Goal: Task Accomplishment & Management: Use online tool/utility

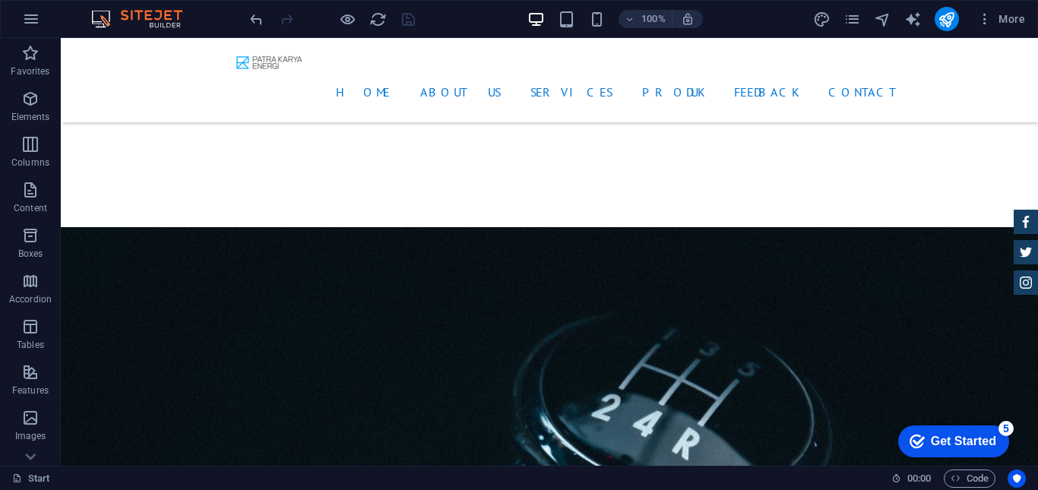
scroll to position [2458, 0]
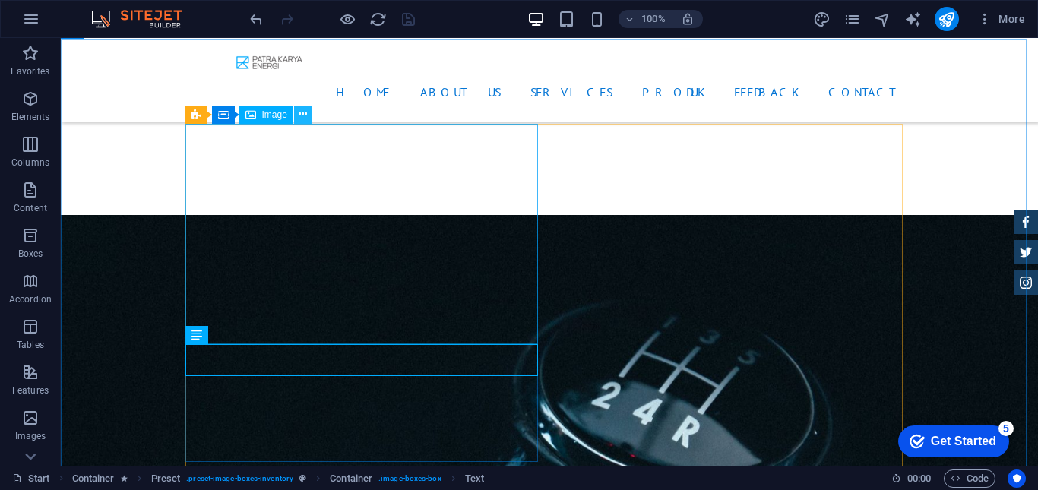
click at [302, 113] on icon at bounding box center [303, 114] width 8 height 16
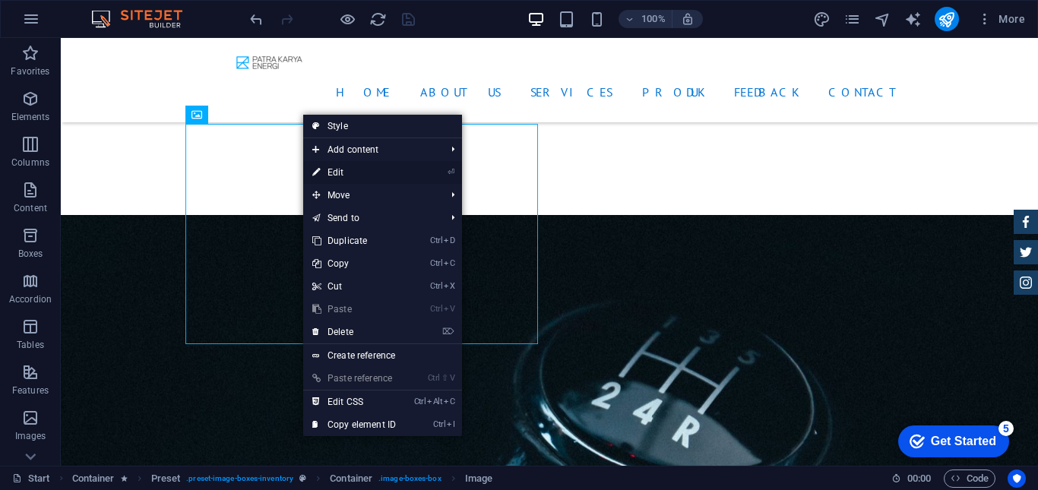
click at [344, 179] on link "⏎ Edit" at bounding box center [354, 172] width 102 height 23
select select "%"
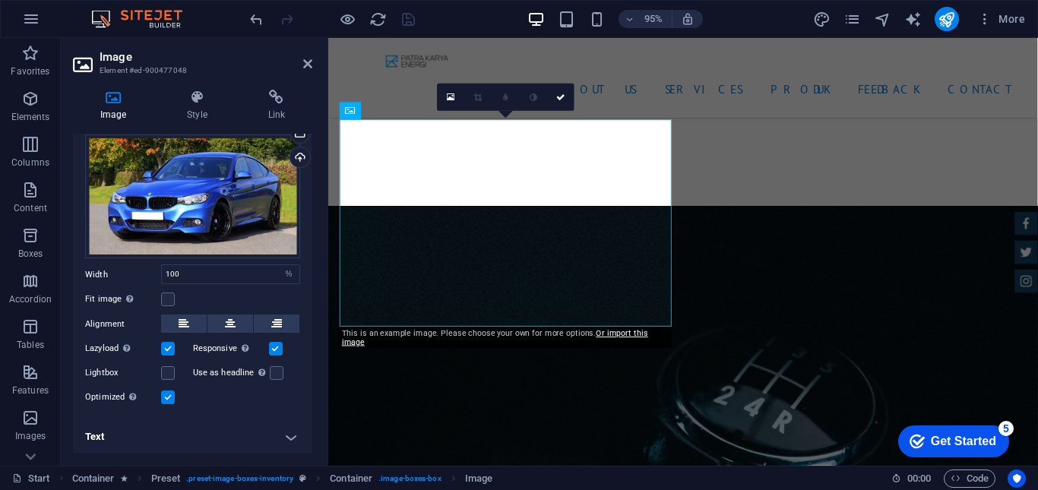
scroll to position [0, 0]
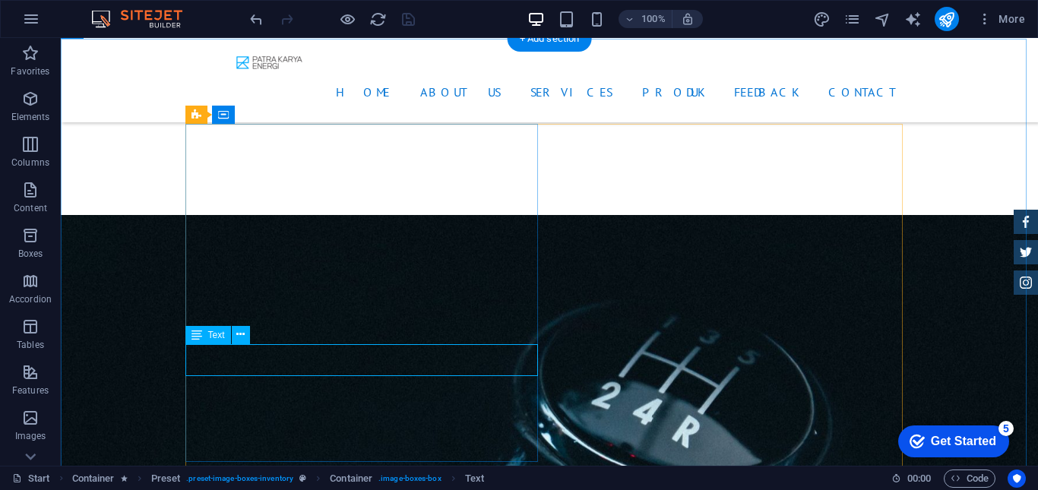
click at [236, 337] on button at bounding box center [241, 335] width 18 height 18
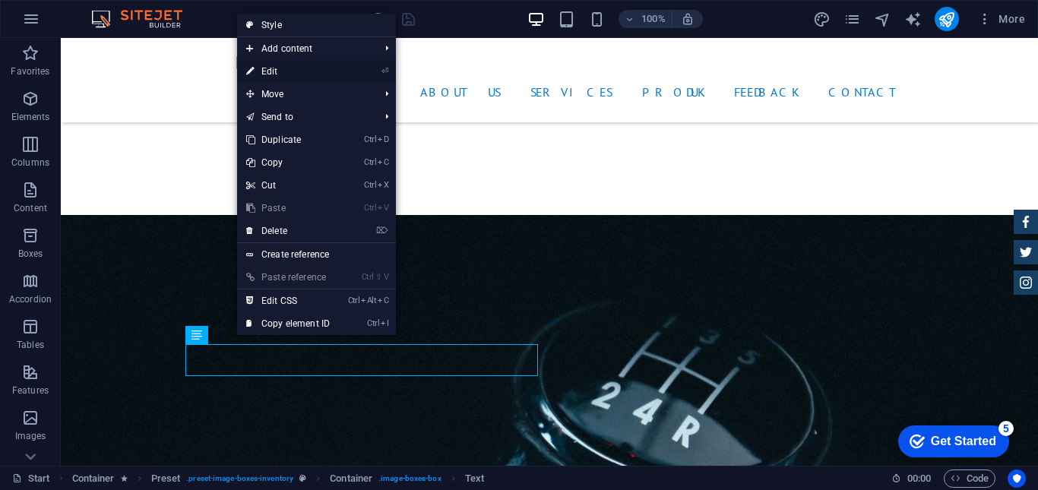
click at [277, 74] on link "⏎ Edit" at bounding box center [288, 71] width 102 height 23
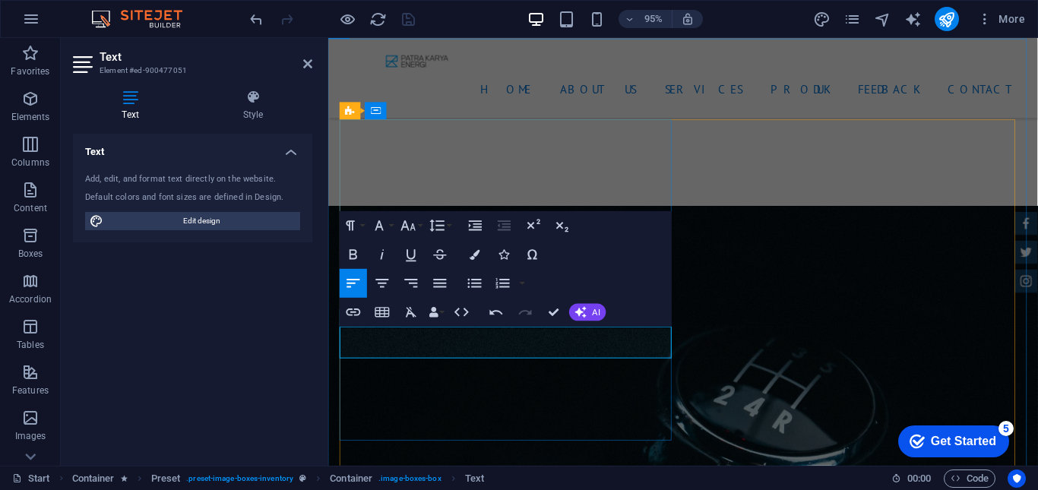
click at [310, 70] on header "Text Element #ed-900477051" at bounding box center [192, 58] width 239 height 40
click at [306, 64] on icon at bounding box center [307, 64] width 9 height 12
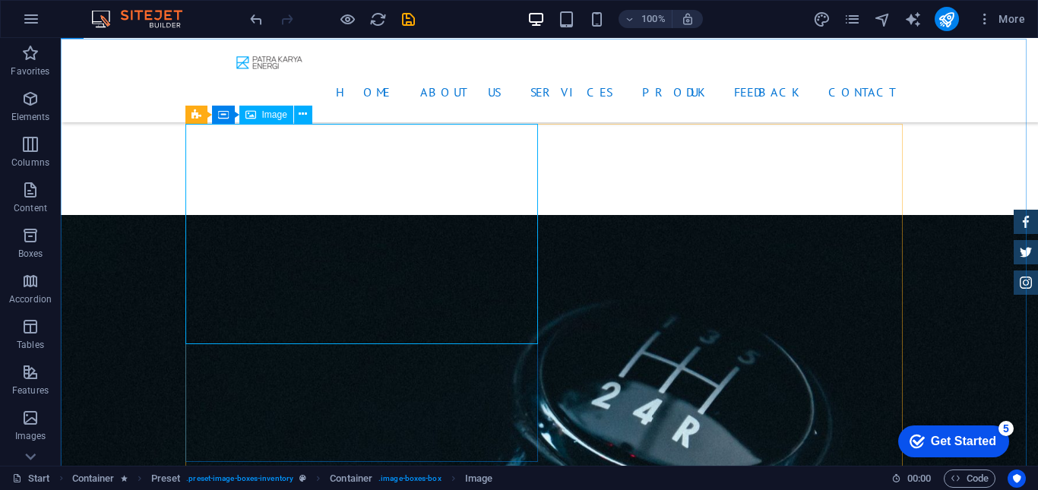
click at [275, 119] on span "Image" at bounding box center [274, 114] width 25 height 9
click at [300, 116] on icon at bounding box center [303, 114] width 8 height 16
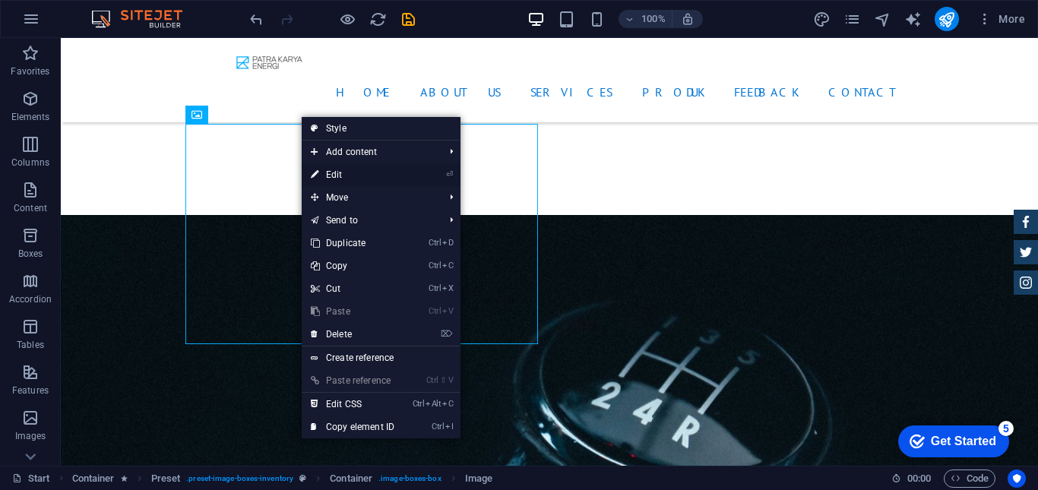
click at [320, 175] on link "⏎ Edit" at bounding box center [353, 174] width 102 height 23
select select "%"
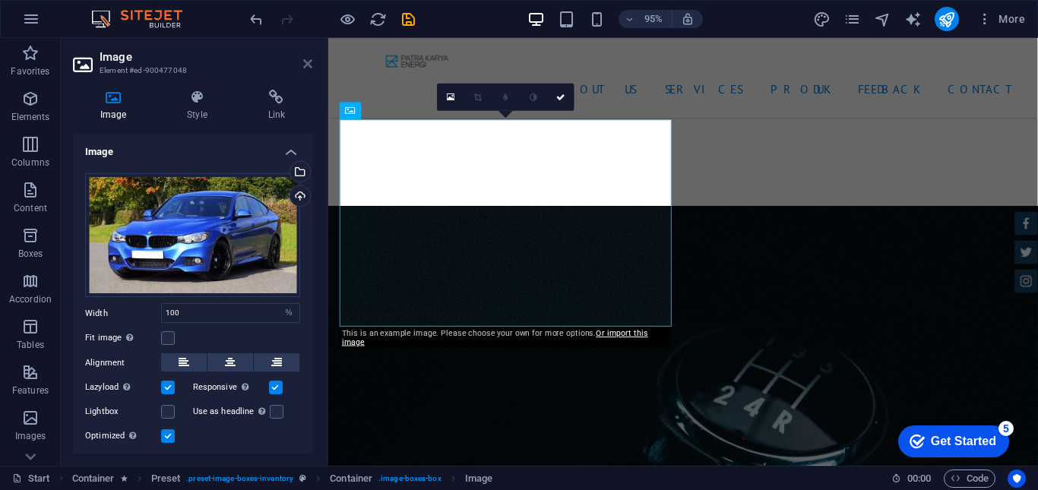
click at [308, 66] on icon at bounding box center [307, 64] width 9 height 12
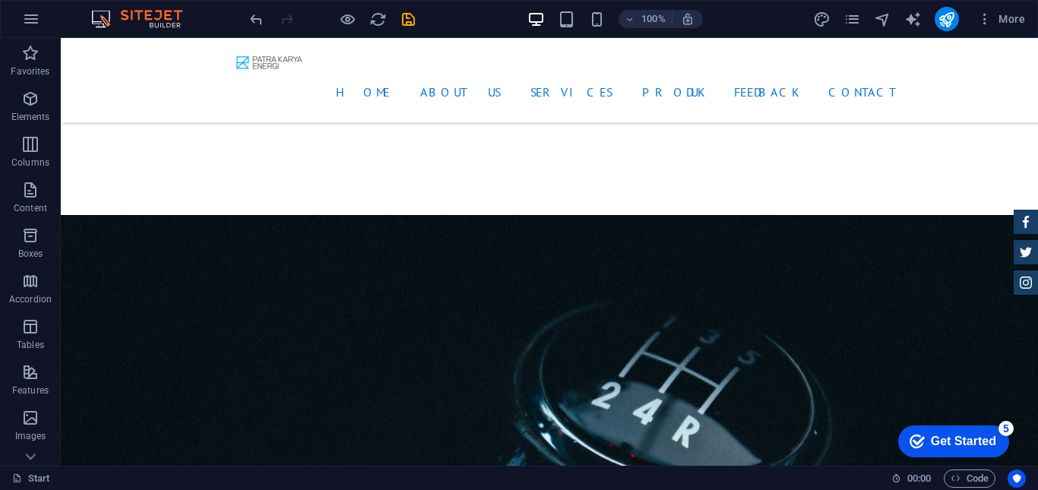
scroll to position [2398, 0]
